Goal: Use online tool/utility: Utilize a website feature to perform a specific function

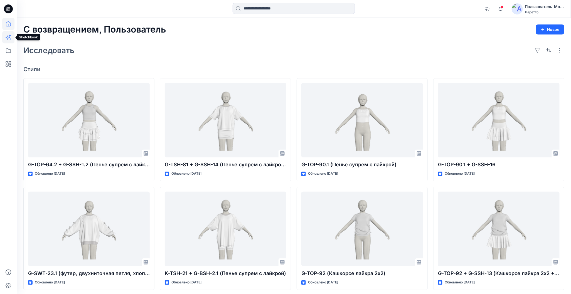
click at [9, 36] on icon at bounding box center [8, 37] width 12 height 12
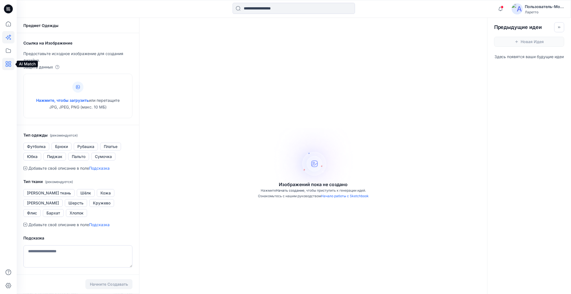
click at [10, 63] on icon at bounding box center [8, 64] width 12 height 12
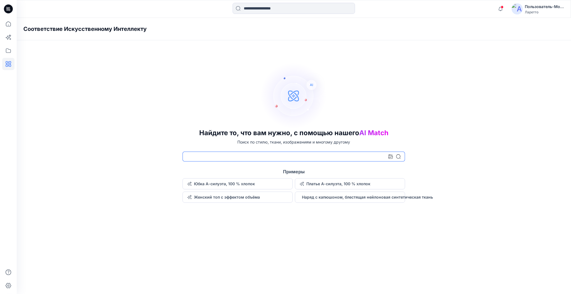
click at [207, 156] on input at bounding box center [294, 157] width 223 height 10
type input "**********"
click at [399, 157] on icon at bounding box center [398, 156] width 4 height 4
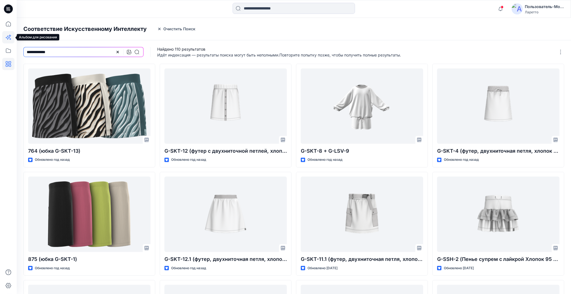
click at [10, 35] on icon at bounding box center [10, 36] width 3 height 3
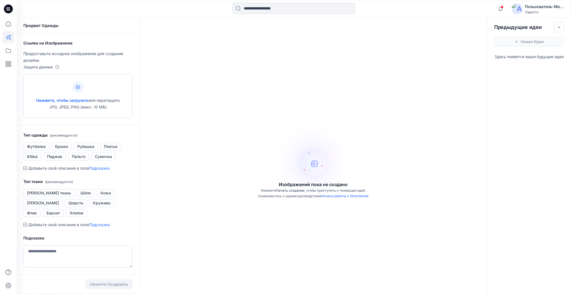
click at [76, 90] on div at bounding box center [77, 87] width 11 height 11
type input "**********"
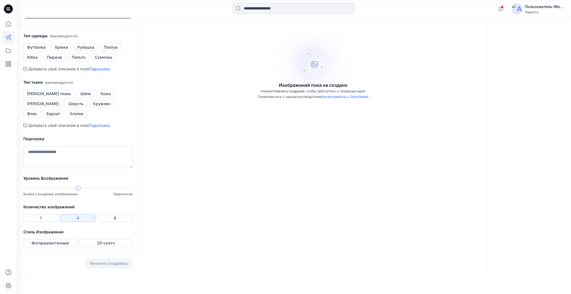
scroll to position [111, 0]
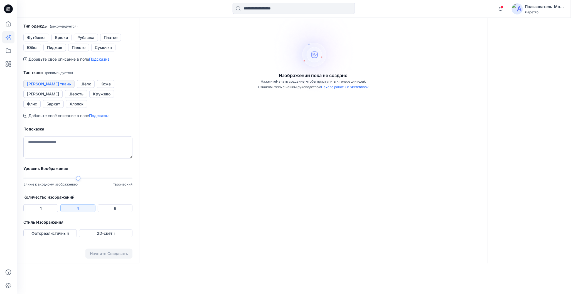
click at [59, 87] on ya-tr-span "[PERSON_NAME] ткань" at bounding box center [49, 84] width 44 height 7
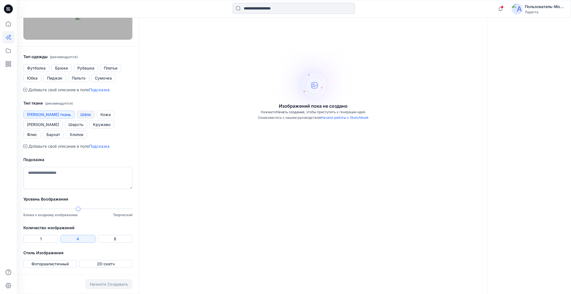
click at [80, 118] on ya-tr-span "Шёлк" at bounding box center [85, 114] width 11 height 7
click at [99, 174] on textarea at bounding box center [77, 178] width 109 height 22
type textarea "**********"
click at [64, 266] on ya-tr-span "Фотореалистичный" at bounding box center [49, 264] width 37 height 7
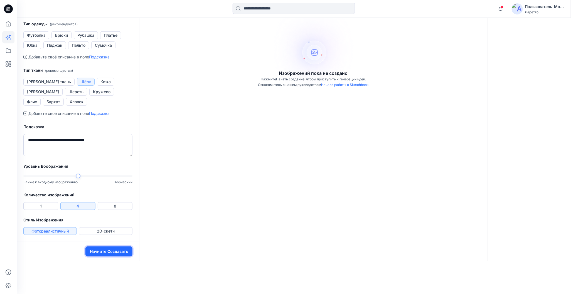
click at [89, 257] on button "Начните Создавать" at bounding box center [108, 252] width 47 height 10
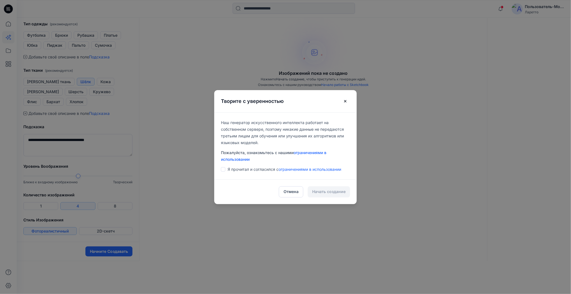
click at [225, 170] on span at bounding box center [223, 169] width 4 height 4
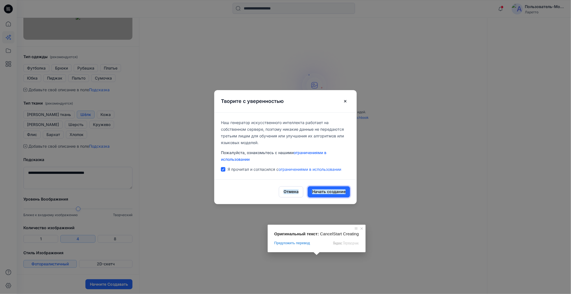
click at [320, 193] on ya-tr-span "Начать создание" at bounding box center [328, 192] width 33 height 5
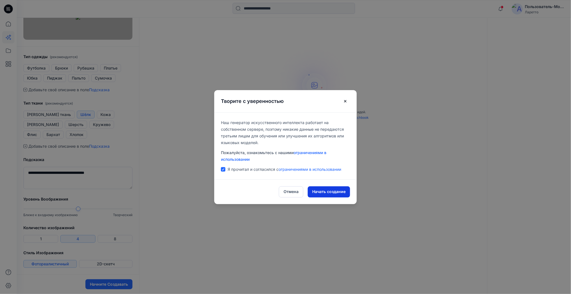
scroll to position [45, 0]
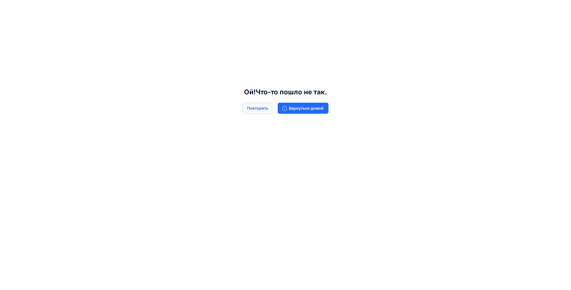
click at [269, 108] on ya-tr-span "Повторить" at bounding box center [257, 108] width 21 height 6
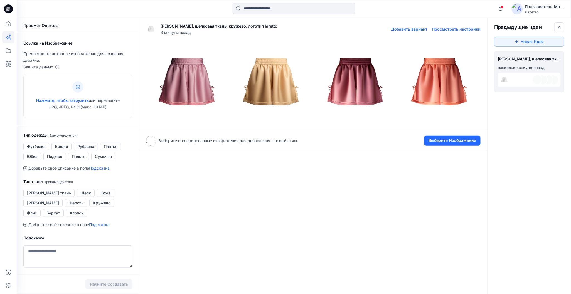
click at [195, 88] on img at bounding box center [187, 84] width 82 height 82
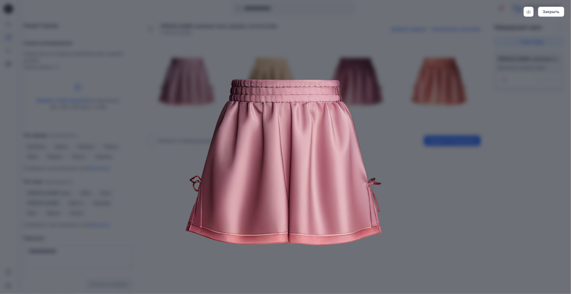
click at [417, 128] on img at bounding box center [285, 168] width 285 height 285
click at [551, 13] on ya-tr-span "Закрыть" at bounding box center [551, 11] width 17 height 5
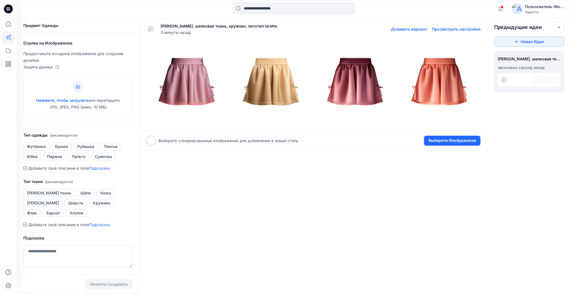
click at [450, 81] on img at bounding box center [440, 84] width 82 height 82
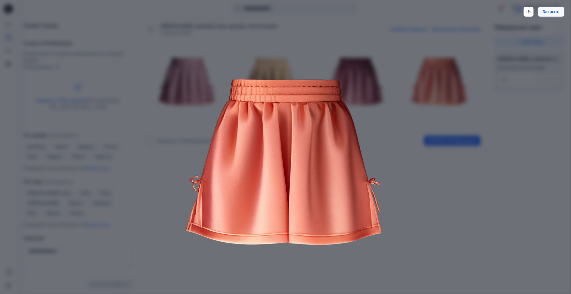
click at [554, 11] on ya-tr-span "Закрыть" at bounding box center [551, 11] width 17 height 5
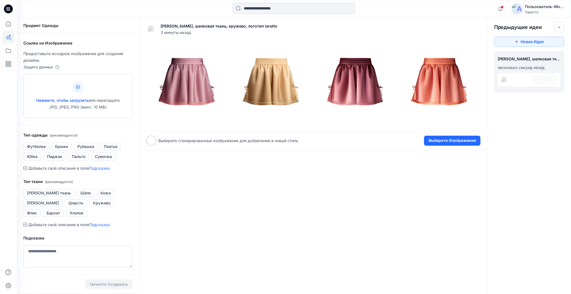
click at [80, 88] on div at bounding box center [77, 87] width 11 height 11
type input "**********"
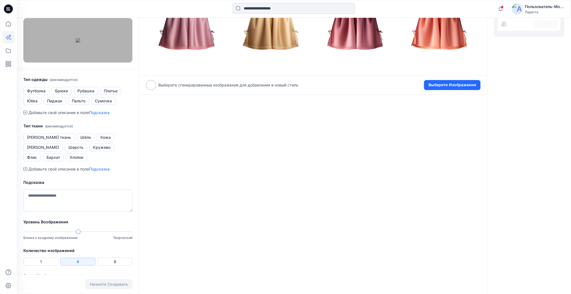
scroll to position [84, 0]
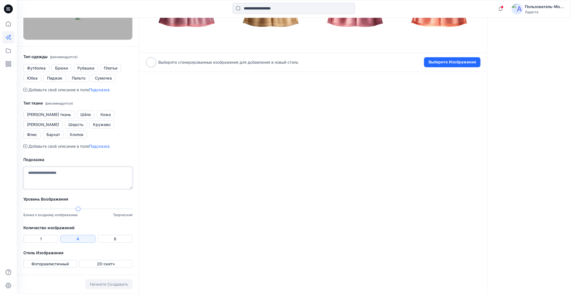
click at [77, 189] on textarea at bounding box center [77, 178] width 109 height 22
type textarea "*"
type textarea "**********"
click at [84, 265] on button "2D-скетч" at bounding box center [105, 264] width 53 height 8
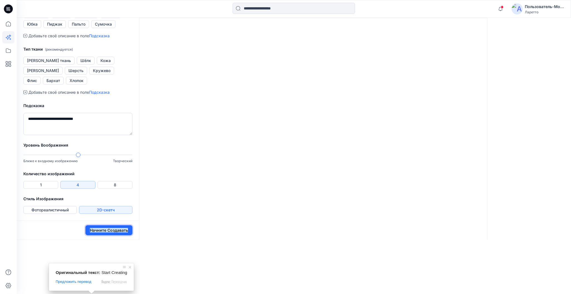
click at [91, 233] on ya-tr-span "Начните Создавать" at bounding box center [109, 230] width 38 height 5
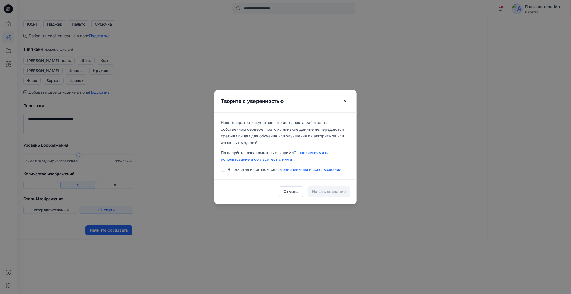
click at [225, 170] on span at bounding box center [223, 169] width 4 height 4
click at [315, 193] on ya-tr-span "Начать создание" at bounding box center [328, 192] width 33 height 5
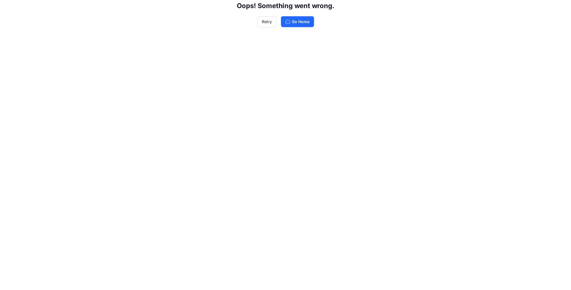
scroll to position [138, 0]
click at [269, 19] on ya-tr-span "Повторить" at bounding box center [257, 16] width 21 height 6
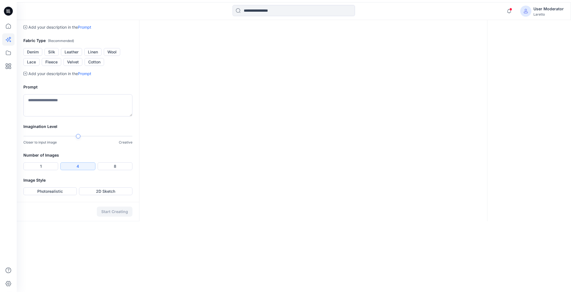
scroll to position [0, 0]
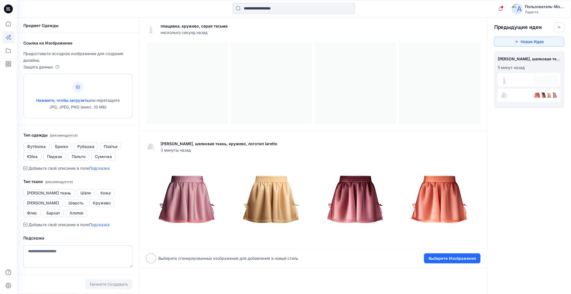
click at [77, 89] on div at bounding box center [77, 87] width 11 height 11
type input "**********"
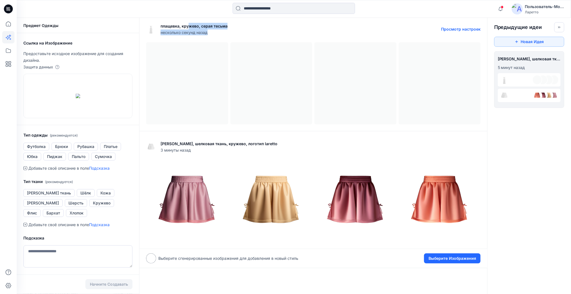
drag, startPoint x: 229, startPoint y: 26, endPoint x: 177, endPoint y: 26, distance: 51.8
click at [189, 26] on div "плащевка, кружево, серая тесьма несколько секунд назад Просмотр настроек" at bounding box center [313, 29] width 335 height 18
drag, startPoint x: 161, startPoint y: 26, endPoint x: 228, endPoint y: 26, distance: 66.8
click at [228, 26] on div "плащевка, кружево, серая тесьма несколько секунд назад Просмотр настроек" at bounding box center [313, 29] width 335 height 18
copy div "плащевка, кружево, серая тесьма несколько секунд назад"
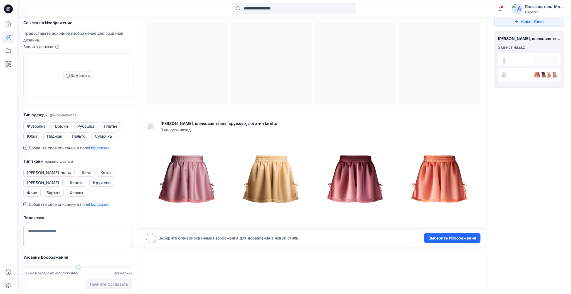
scroll to position [84, 0]
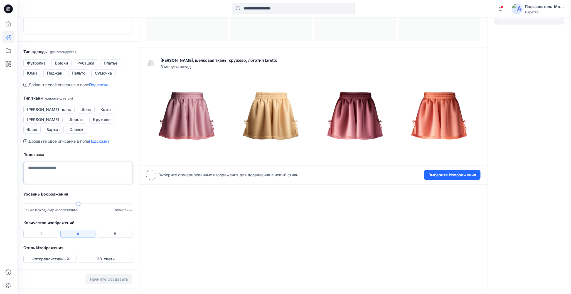
click at [79, 184] on textarea at bounding box center [77, 173] width 109 height 22
paste textarea "**********"
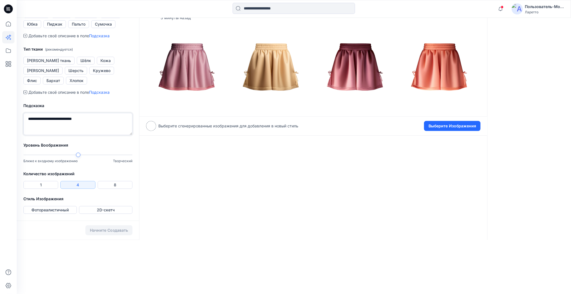
scroll to position [143, 0]
type textarea "**********"
click at [58, 240] on body "Уведомления Ваш стиль G-TOP-64.2 + G-SSH-1.2 (Пенье супрем с лайкрой + Кашкорсе…" at bounding box center [285, 53] width 571 height 373
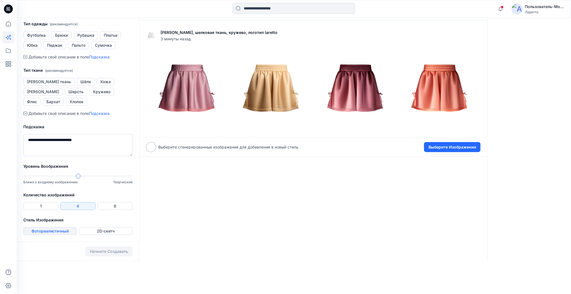
click at [74, 235] on button "Фотореалистичный" at bounding box center [49, 231] width 53 height 8
click at [90, 254] on ya-tr-span "Начните Создавать" at bounding box center [109, 251] width 38 height 5
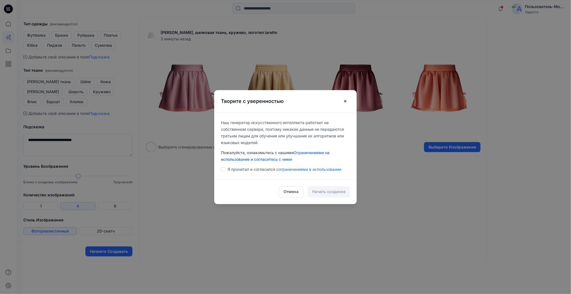
click at [225, 169] on span at bounding box center [223, 169] width 4 height 4
click at [318, 193] on ya-tr-span "Начать создание" at bounding box center [328, 192] width 33 height 5
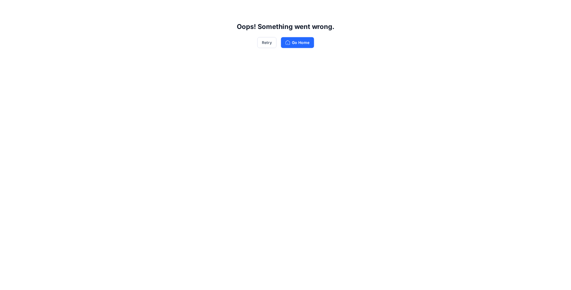
scroll to position [117, 0]
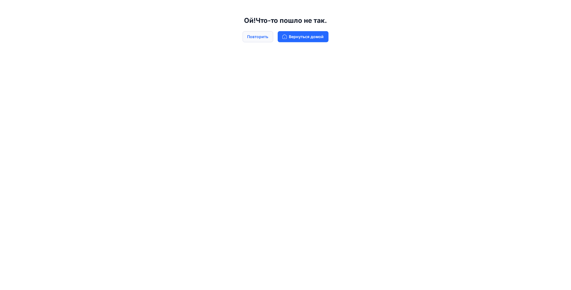
click at [268, 38] on ya-tr-span "Повторить" at bounding box center [257, 37] width 21 height 6
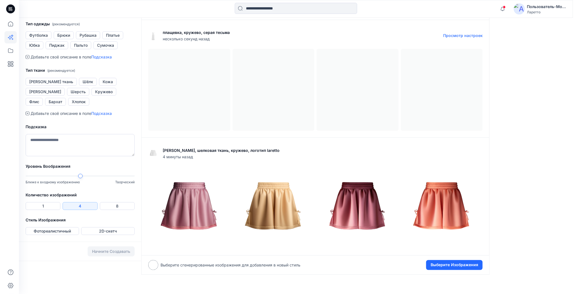
scroll to position [0, 0]
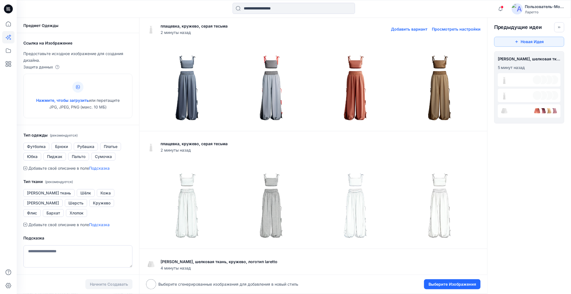
click at [188, 91] on img at bounding box center [187, 84] width 82 height 82
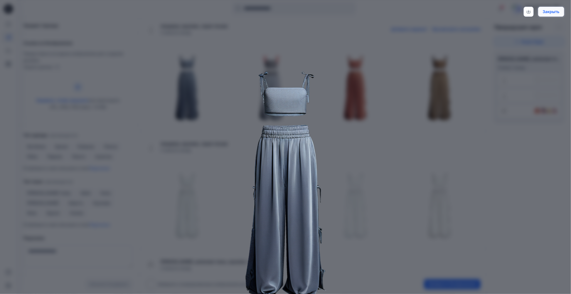
click at [547, 13] on ya-tr-span "Закрыть" at bounding box center [551, 11] width 17 height 5
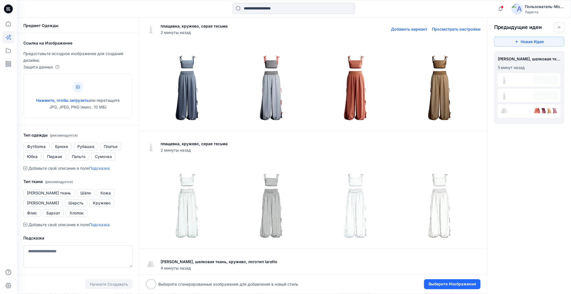
click at [439, 92] on img at bounding box center [440, 84] width 82 height 82
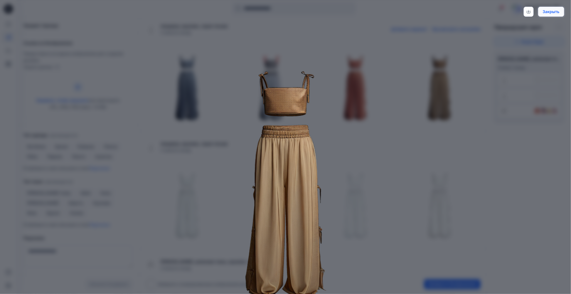
click at [552, 14] on button "Закрыть" at bounding box center [551, 12] width 26 height 10
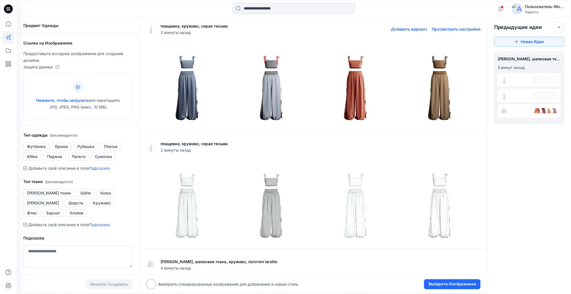
click at [352, 80] on img at bounding box center [356, 84] width 82 height 82
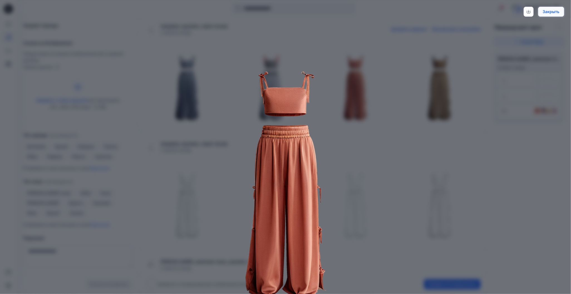
click at [548, 9] on ya-tr-span "Закрыть" at bounding box center [551, 11] width 17 height 5
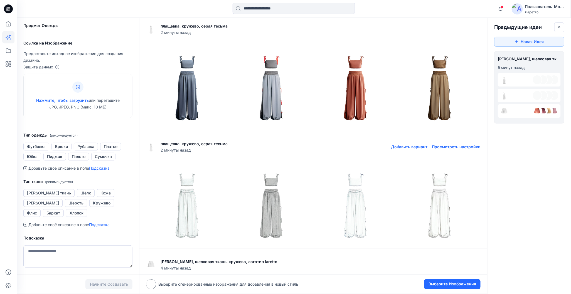
click at [186, 207] on img at bounding box center [187, 202] width 82 height 82
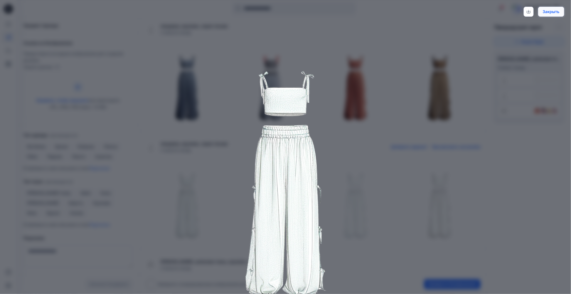
click at [547, 14] on button "Закрыть" at bounding box center [551, 12] width 26 height 10
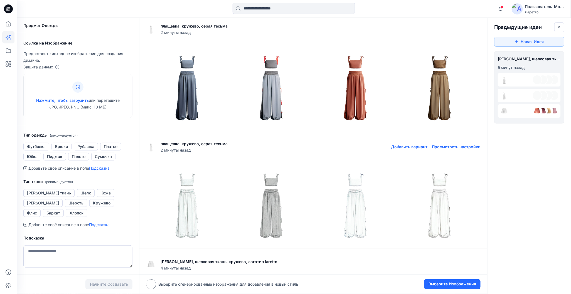
click at [348, 203] on img at bounding box center [356, 202] width 82 height 82
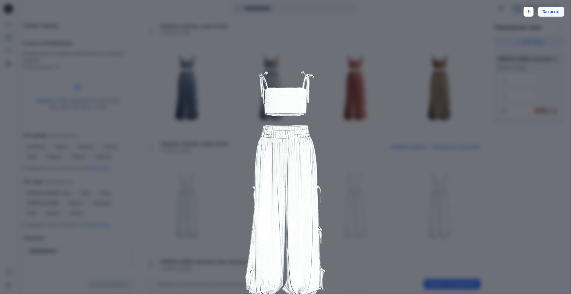
click at [561, 10] on button "Закрыть" at bounding box center [551, 12] width 26 height 10
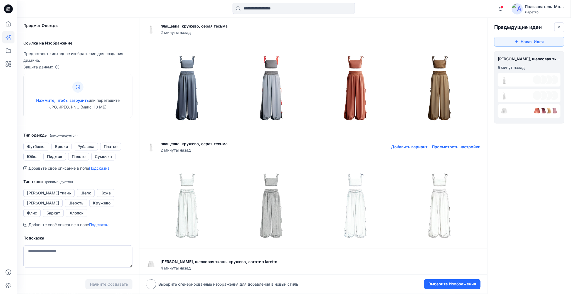
click at [6, 10] on icon at bounding box center [8, 8] width 9 height 9
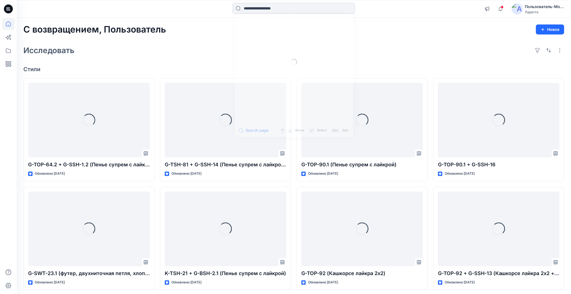
click at [250, 8] on input at bounding box center [294, 8] width 122 height 11
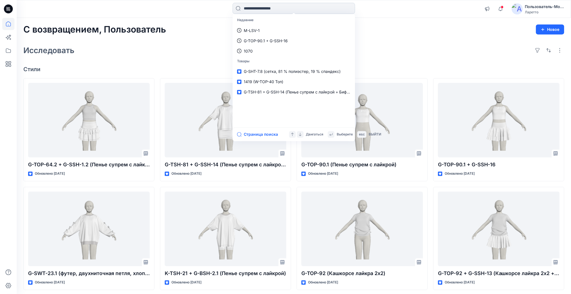
paste input "********"
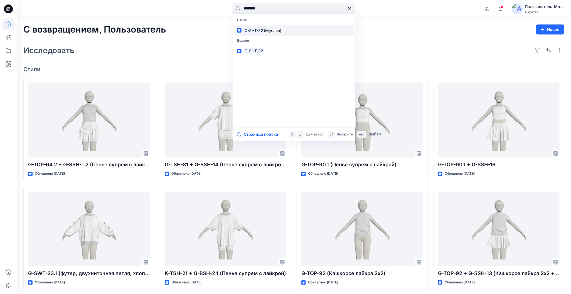
type input "********"
click at [274, 29] on ya-tr-span "(Муслин)" at bounding box center [273, 30] width 18 height 5
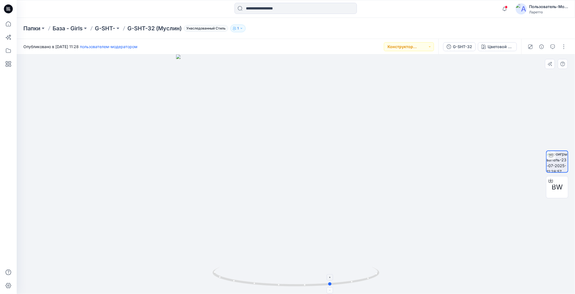
drag, startPoint x: 298, startPoint y: 285, endPoint x: 332, endPoint y: 284, distance: 34.0
click at [332, 284] on circle at bounding box center [330, 284] width 3 height 3
drag, startPoint x: 295, startPoint y: 287, endPoint x: 315, endPoint y: 283, distance: 21.3
click at [315, 283] on icon at bounding box center [294, 277] width 168 height 21
